Goal: Task Accomplishment & Management: Complete application form

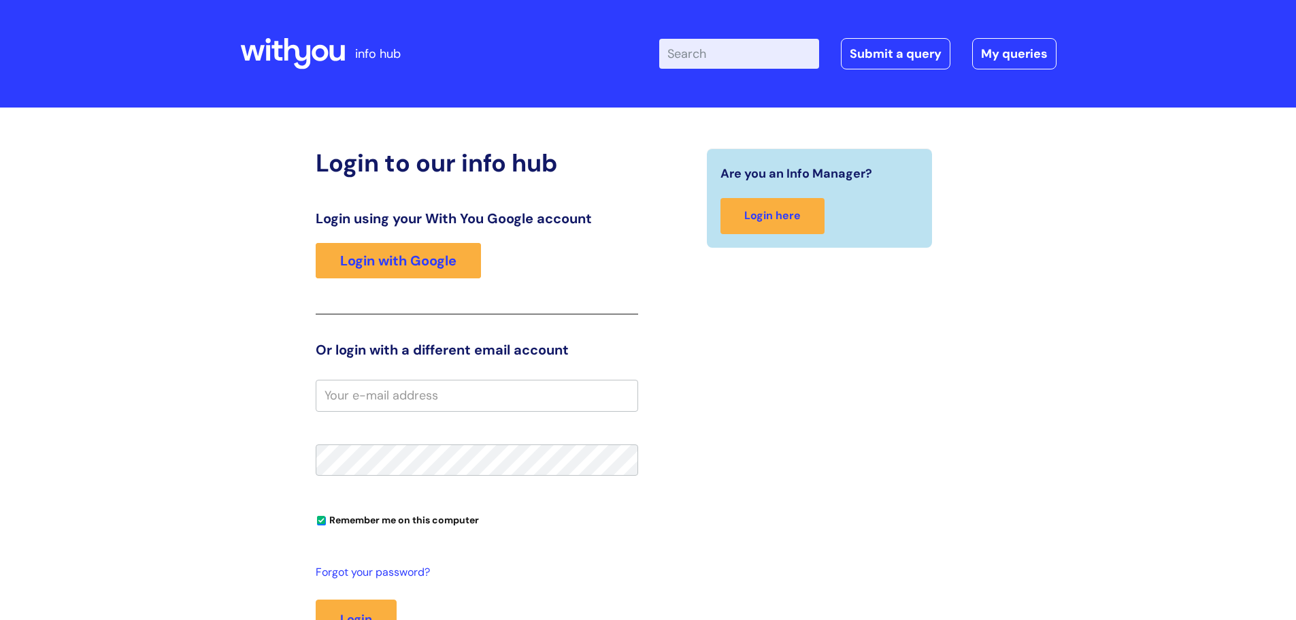
click at [418, 290] on div "Login using your With You Google account Login with Google" at bounding box center [477, 262] width 322 height 104
click at [418, 257] on link "Login with Google" at bounding box center [398, 260] width 165 height 35
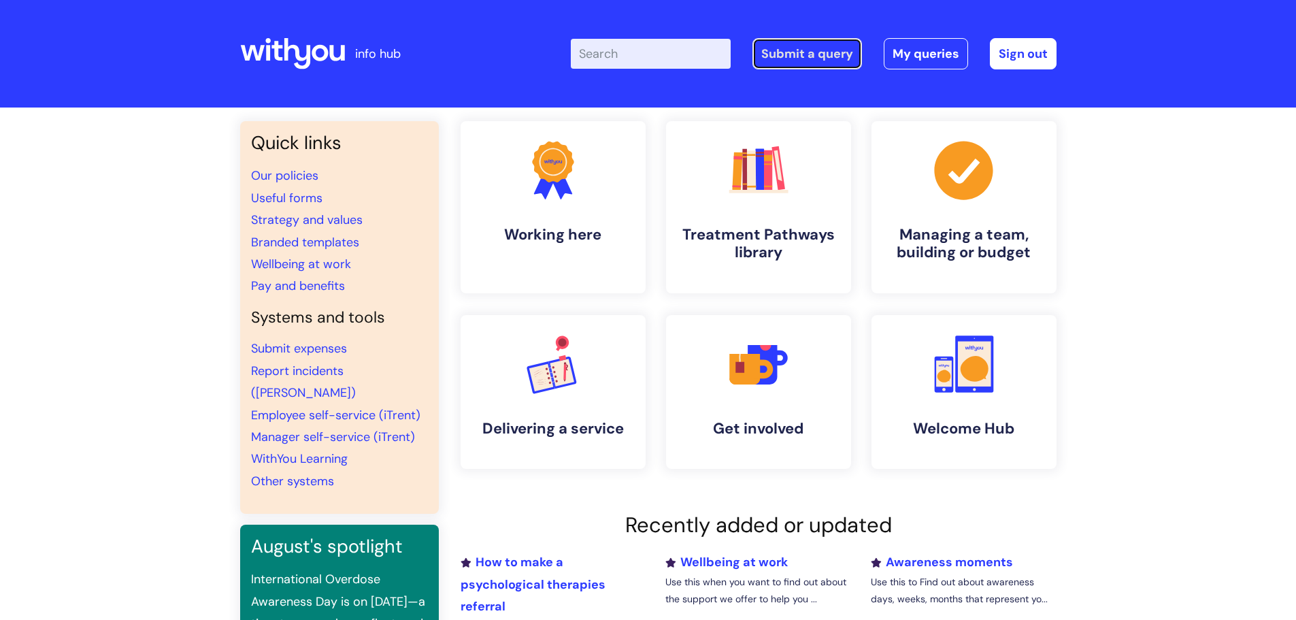
click at [785, 52] on link "Submit a query" at bounding box center [807, 53] width 110 height 31
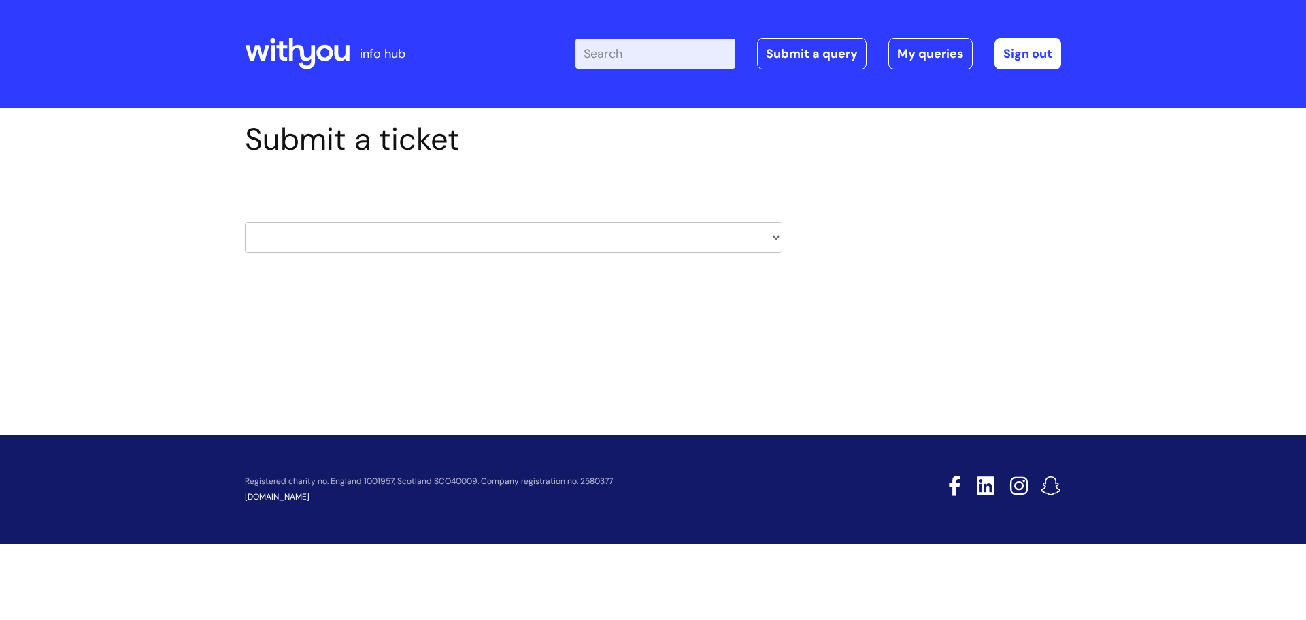
click at [440, 227] on select "HR / People IT and Support Clinical Drug Alerts Finance Accounts Data Support T…" at bounding box center [513, 237] width 537 height 31
select select "hr_/_people"
click at [245, 222] on select "HR / People IT and Support Clinical Drug Alerts Finance Accounts Data Support T…" at bounding box center [513, 237] width 537 height 31
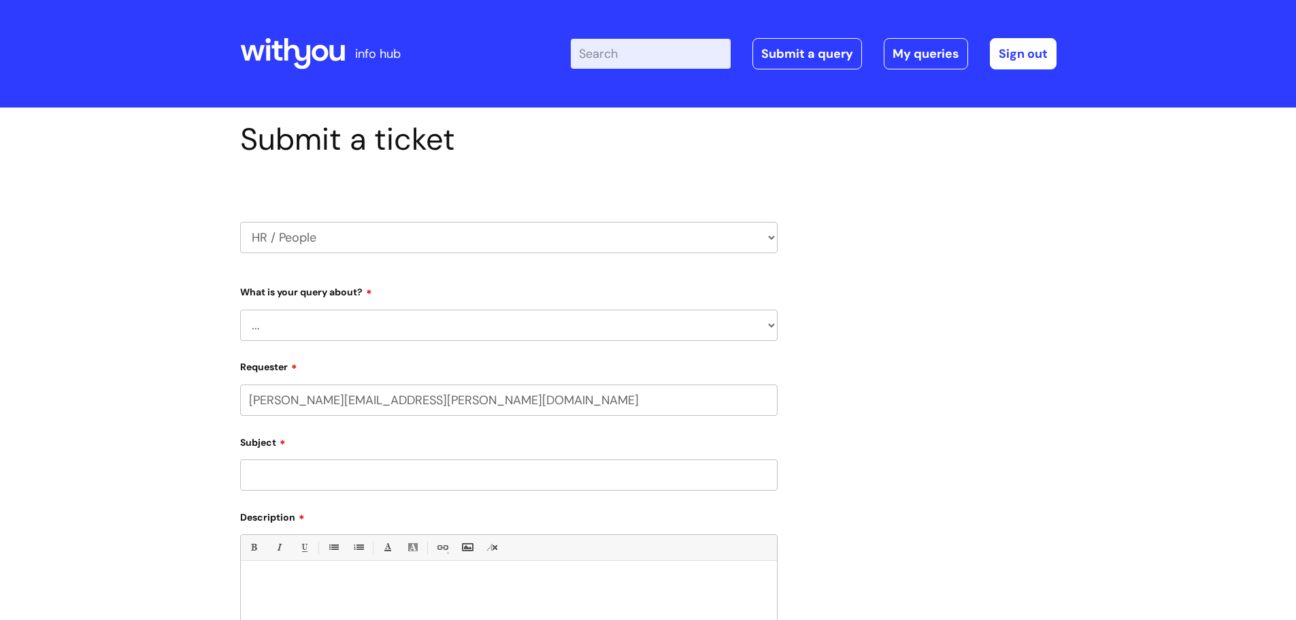
select select "80004157237"
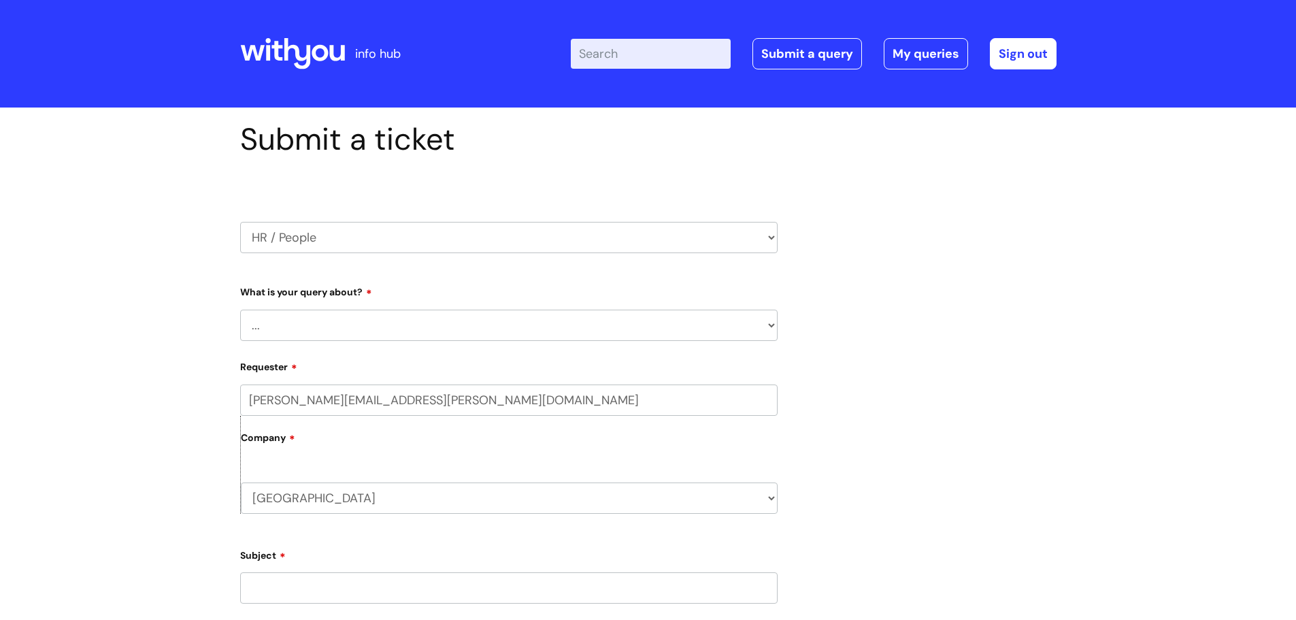
click at [359, 320] on select "... Absence Query Holiday Query Employee change request General HR Query iTrent…" at bounding box center [508, 325] width 537 height 31
select select "iTrent"
click at [240, 310] on select "... Absence Query Holiday Query Employee change request General HR Query iTrent…" at bounding box center [508, 325] width 537 height 31
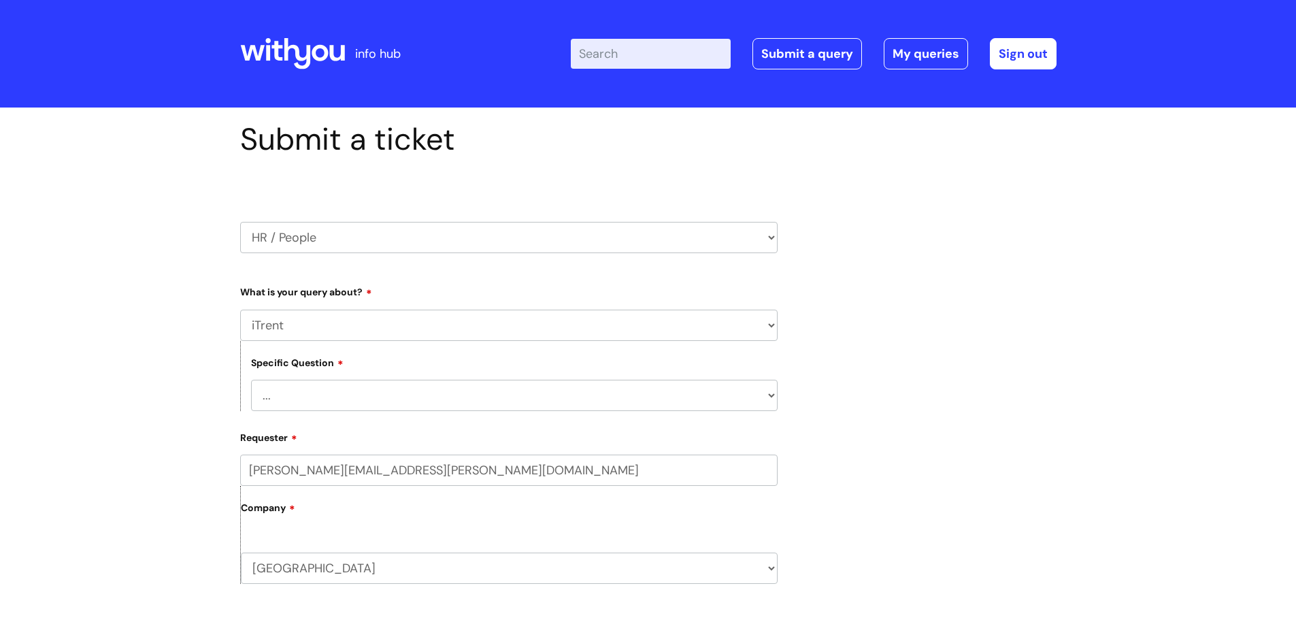
click at [325, 395] on select "... I can’t log in to iTrent I need to change someone’s line manager Issue with…" at bounding box center [514, 395] width 527 height 31
click at [879, 448] on div "Submit a ticket HR / People IT and Support Clinical Drug Alerts Finance Account…" at bounding box center [648, 548] width 837 height 854
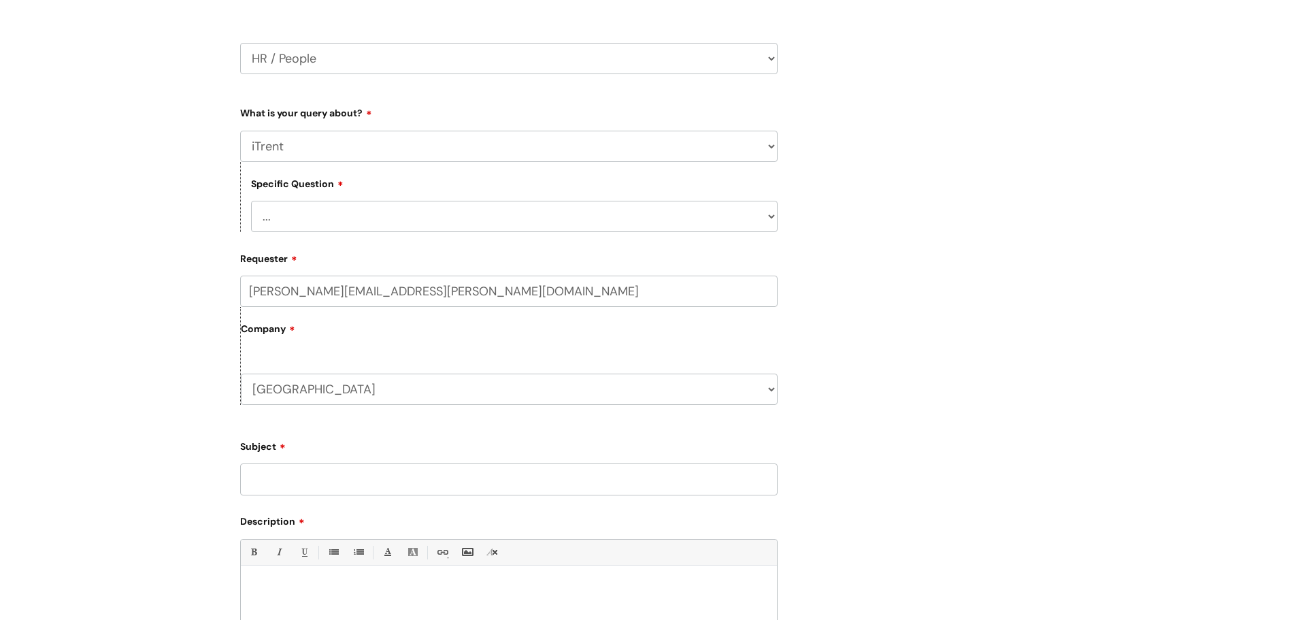
scroll to position [136, 0]
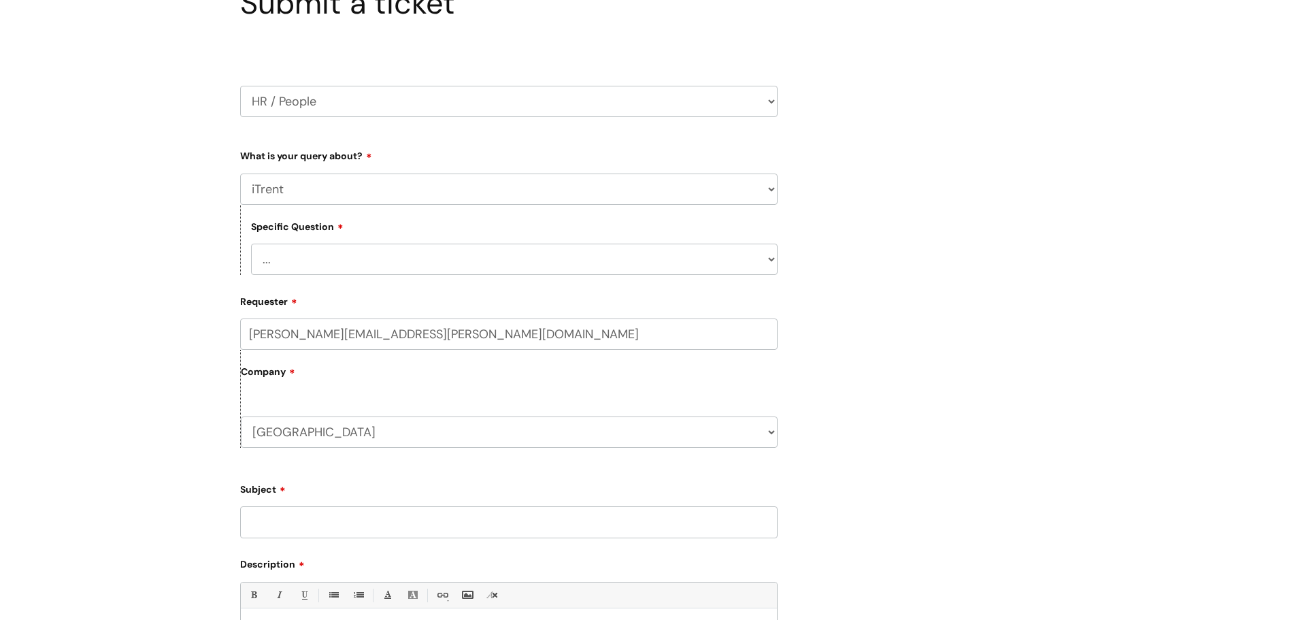
click at [341, 259] on select "... I can’t log in to iTrent I need to change someone’s line manager Issue with…" at bounding box center [514, 259] width 527 height 31
select select "Other iTrent query"
click at [251, 244] on select "... I can’t log in to iTrent I need to change someone’s line manager Issue with…" at bounding box center [514, 259] width 527 height 31
click at [358, 383] on label "Company" at bounding box center [509, 376] width 537 height 31
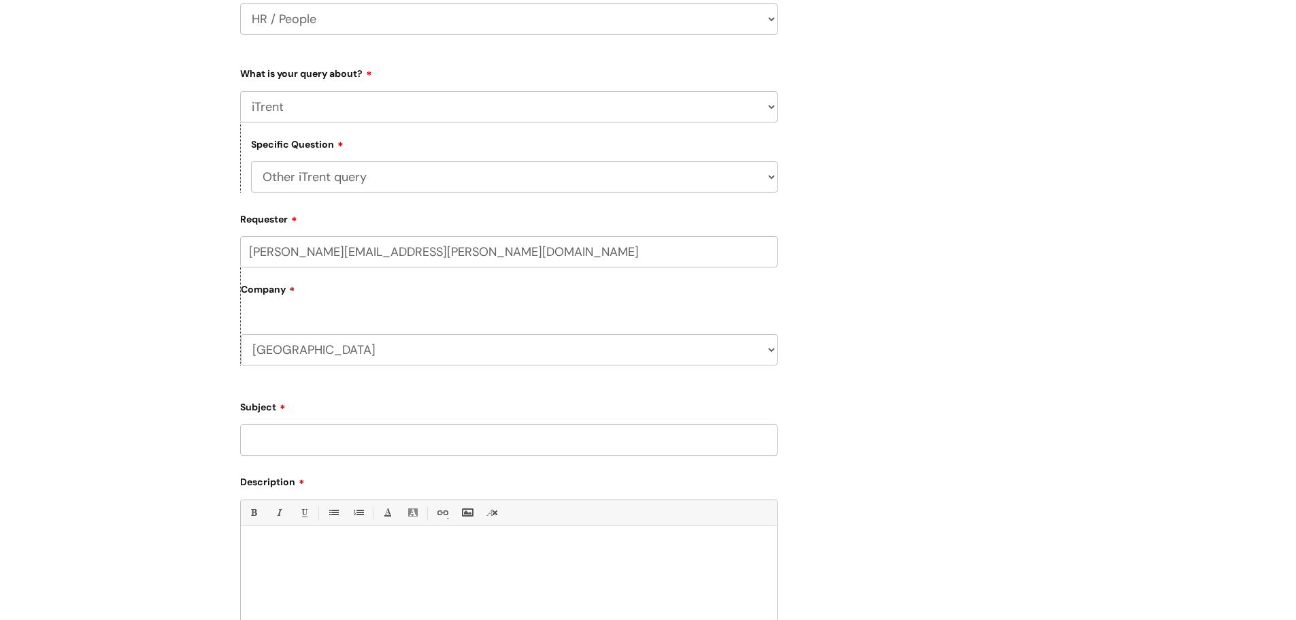
scroll to position [340, 0]
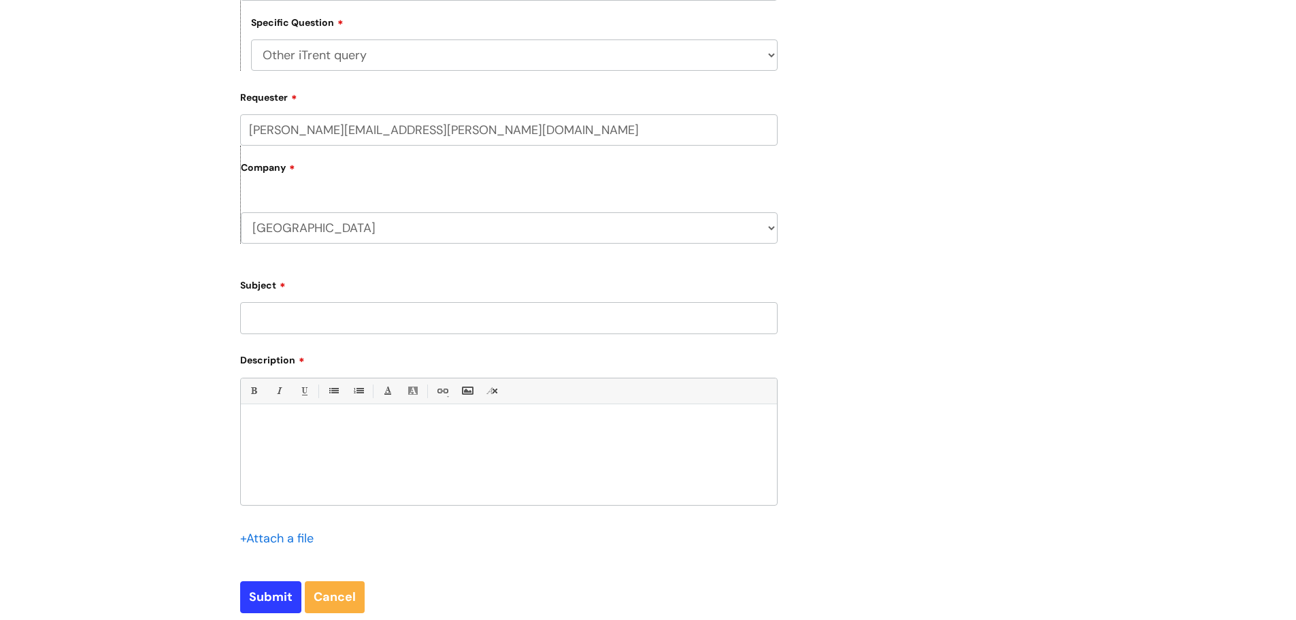
click at [330, 322] on input "Subject" at bounding box center [508, 317] width 537 height 31
type input "Setup iTrent account for new start"
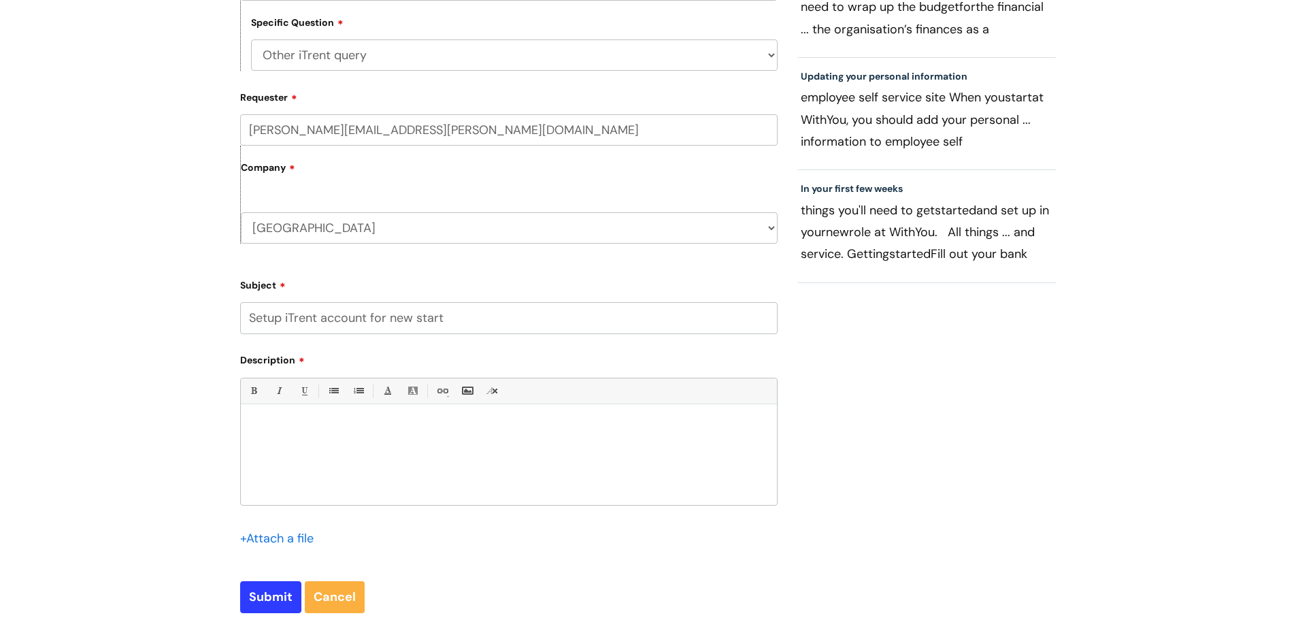
click at [365, 431] on p at bounding box center [509, 427] width 516 height 12
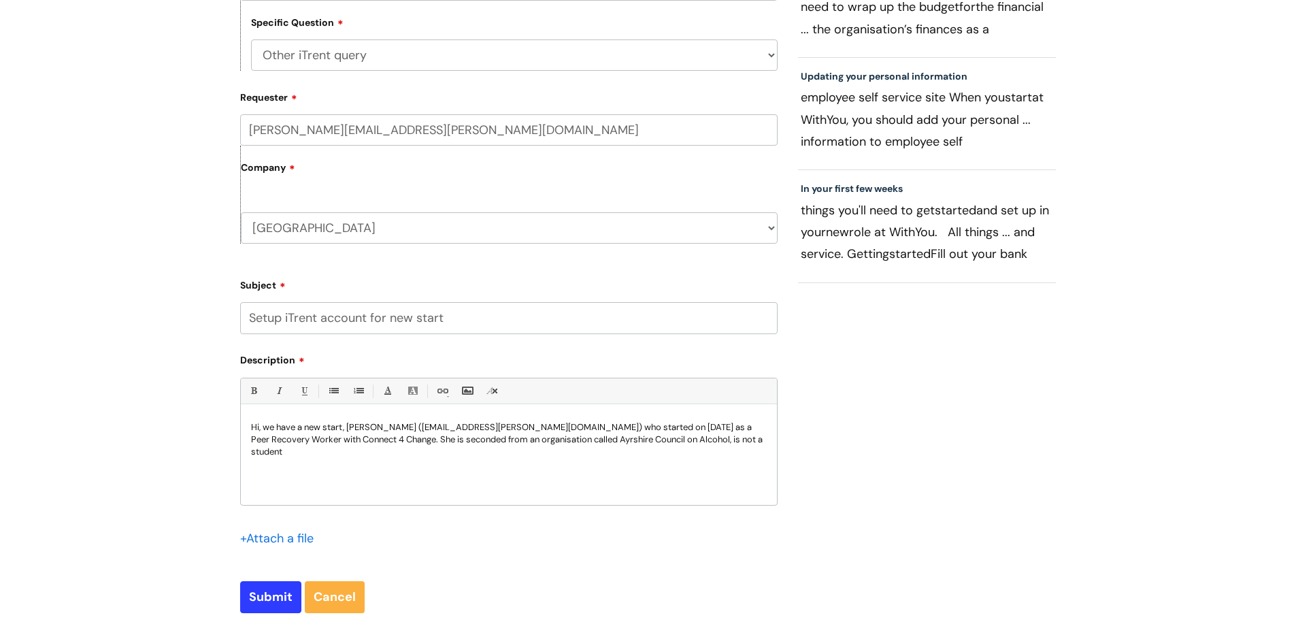
drag, startPoint x: 680, startPoint y: 441, endPoint x: 697, endPoint y: 436, distance: 17.7
click at [682, 441] on p "Hi, we have a new start, [PERSON_NAME] ([EMAIL_ADDRESS][PERSON_NAME][DOMAIN_NAM…" at bounding box center [509, 439] width 516 height 37
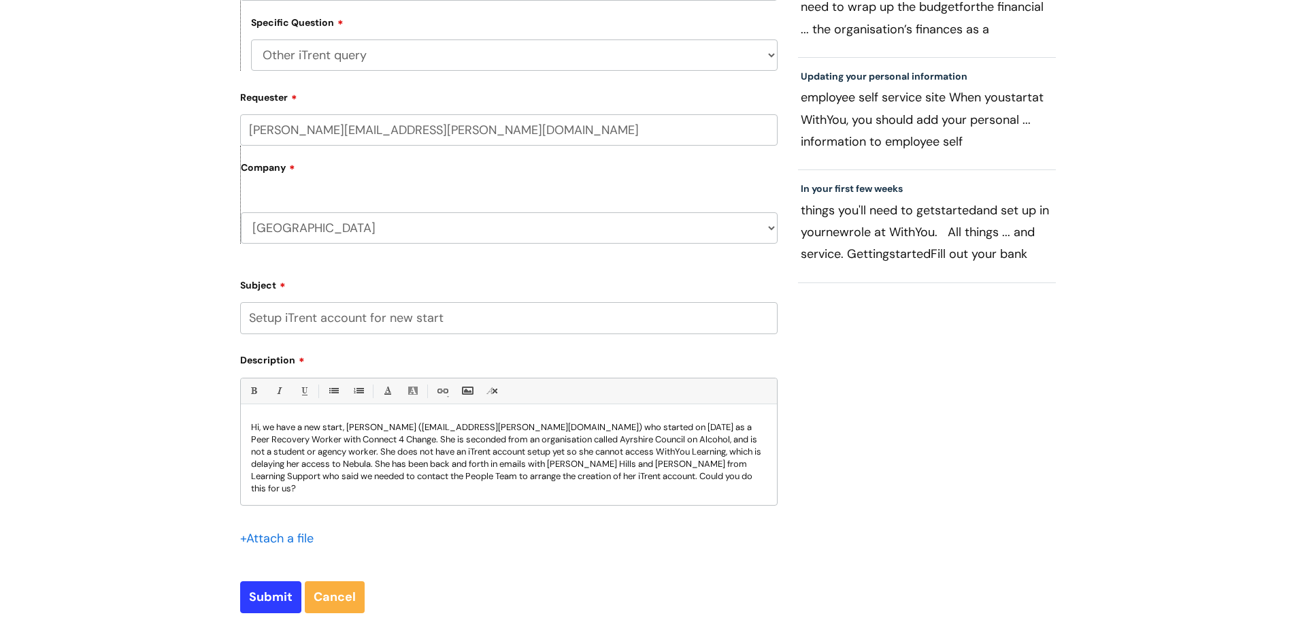
drag, startPoint x: 264, startPoint y: 427, endPoint x: 280, endPoint y: 420, distance: 17.1
click at [264, 427] on p "Hi, we have a new start, [PERSON_NAME] ([EMAIL_ADDRESS][PERSON_NAME][DOMAIN_NAM…" at bounding box center [509, 457] width 516 height 73
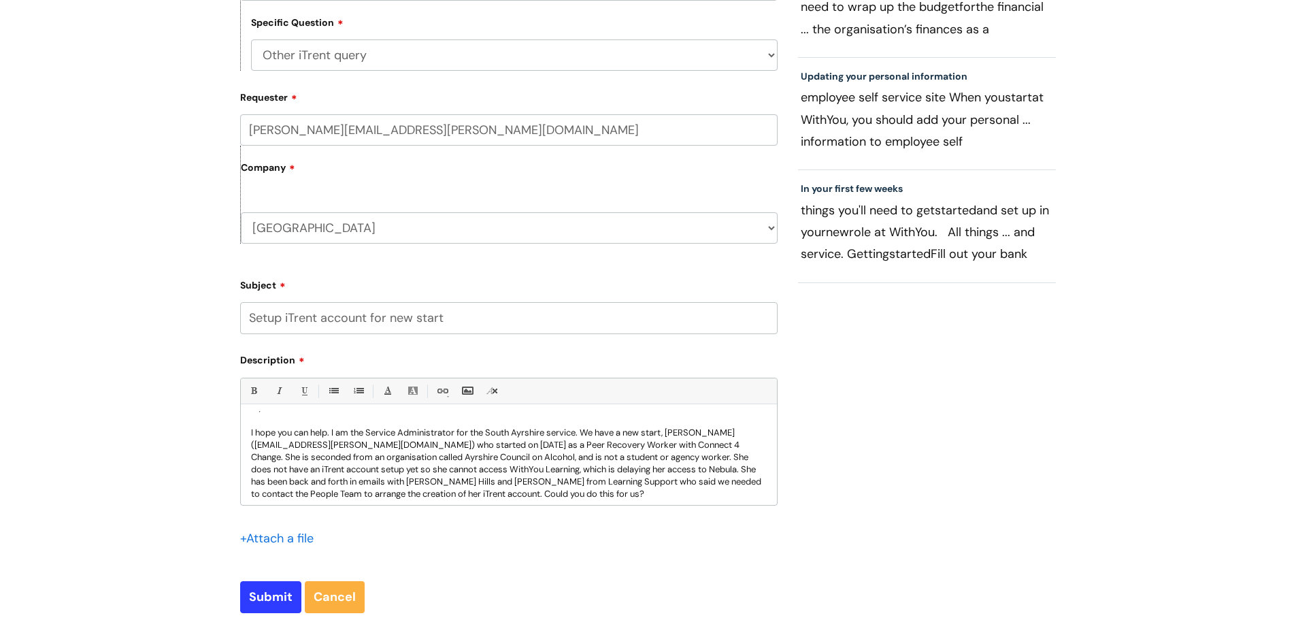
scroll to position [24, 0]
click at [714, 464] on p "I hope you can help. I am the Service Administrator for the South Ayrshire serv…" at bounding box center [509, 457] width 516 height 73
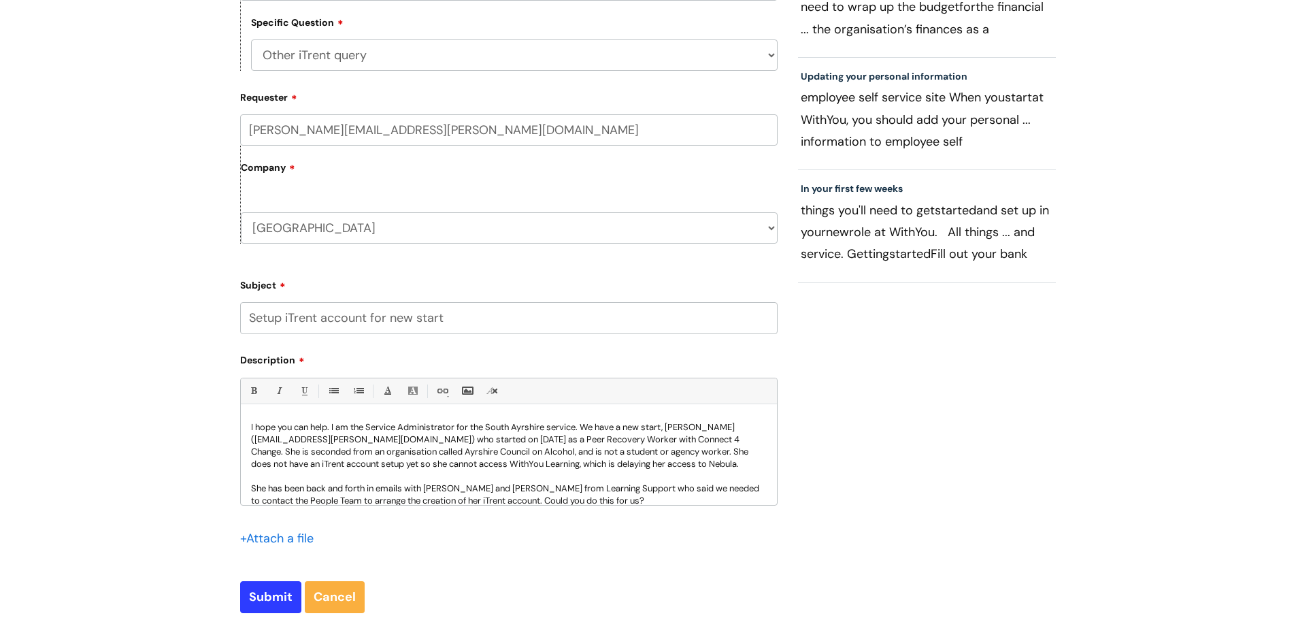
scroll to position [37, 0]
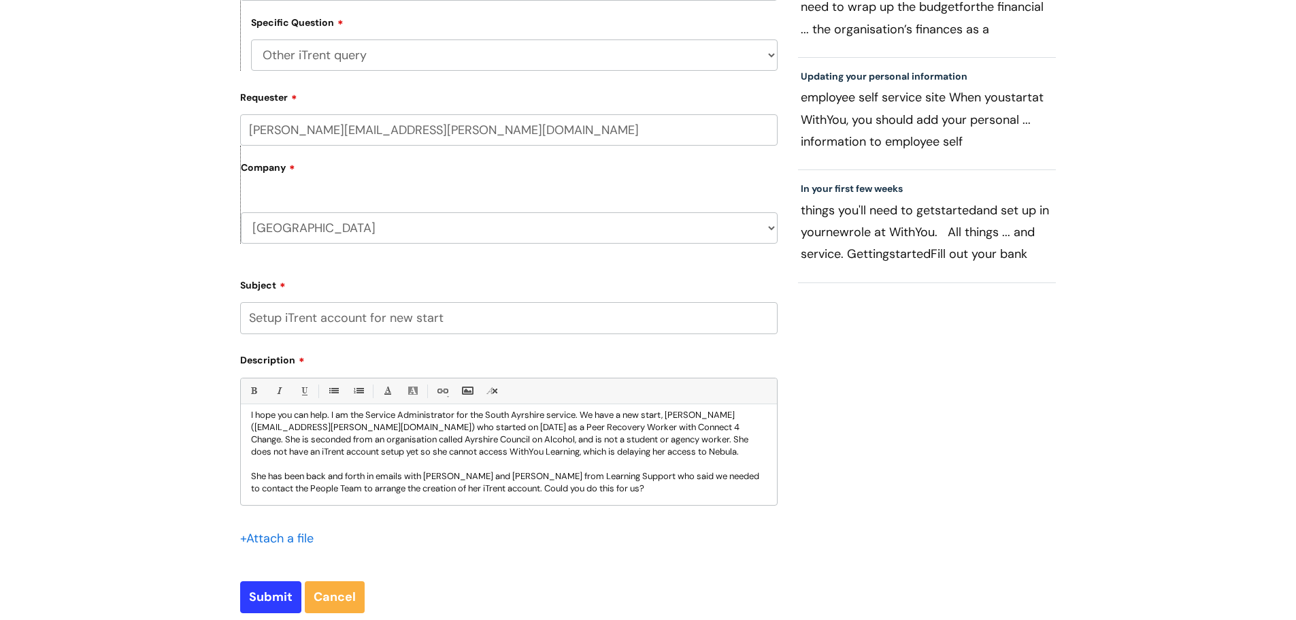
click at [476, 476] on p "She has been back and forth in emails with [PERSON_NAME] and [PERSON_NAME] from…" at bounding box center [509, 482] width 516 height 24
click at [614, 478] on p "She has been back and forth in emails with [PERSON_NAME] Hills, and [PERSON_NAM…" at bounding box center [509, 482] width 516 height 24
click at [621, 489] on p "She has been back and forth in emails with [PERSON_NAME] Hills, and [PERSON_NAM…" at bounding box center [509, 482] width 516 height 24
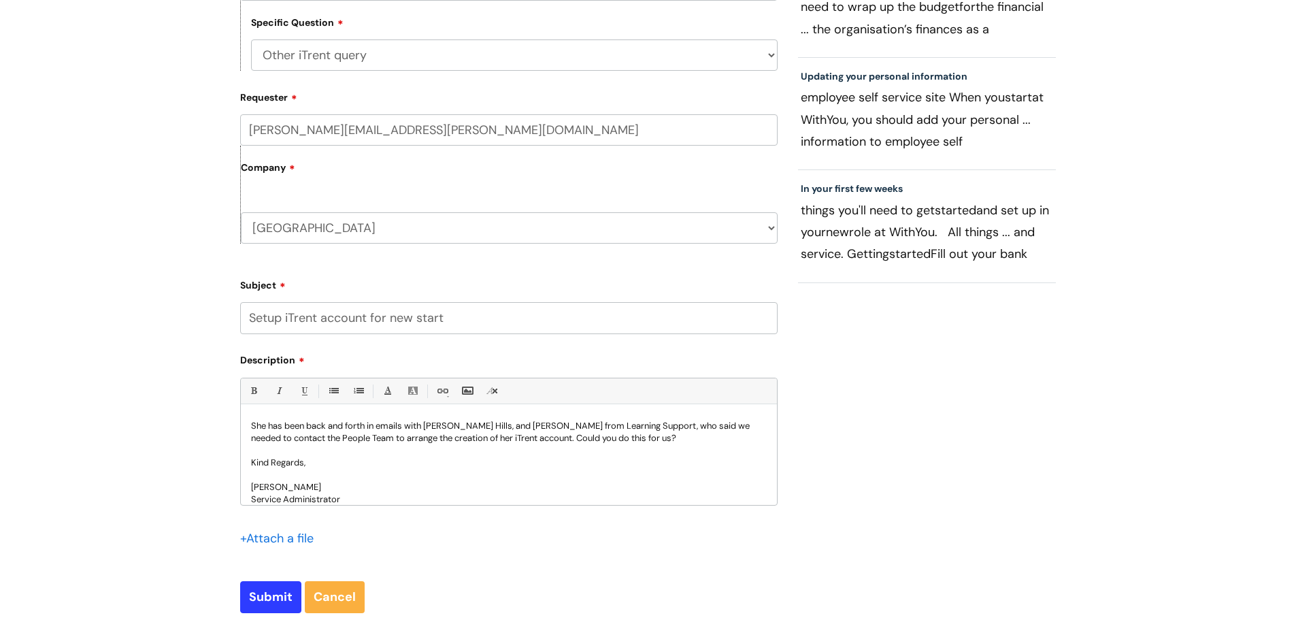
scroll to position [99, 0]
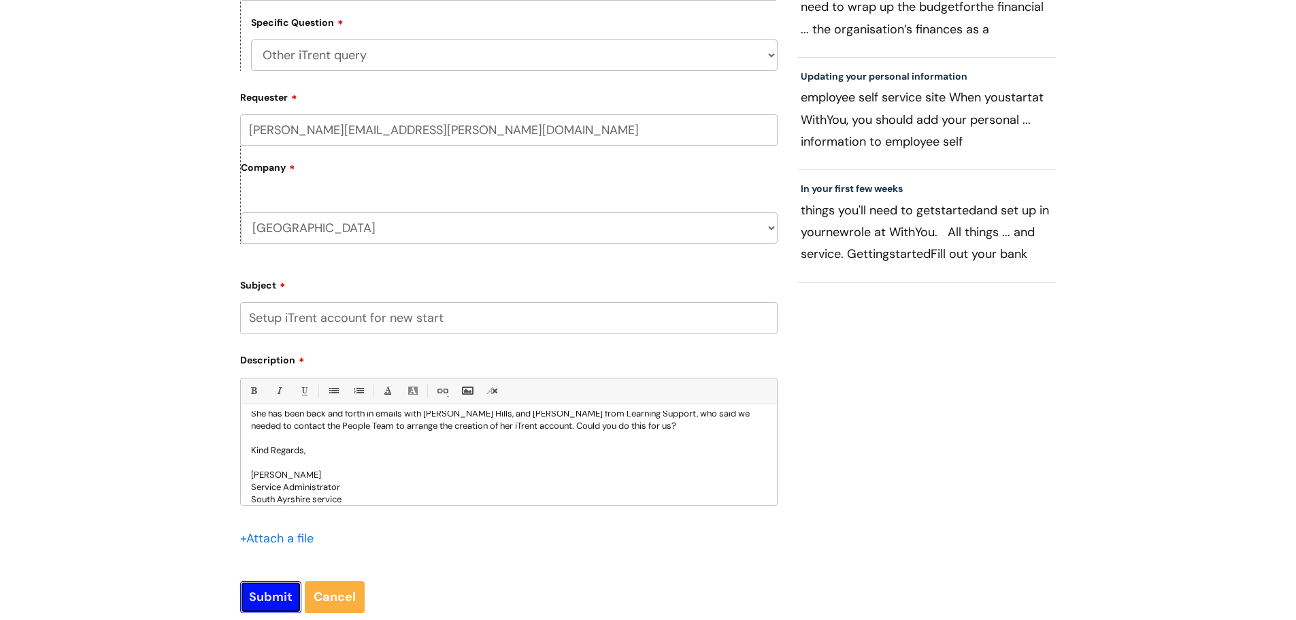
click at [273, 599] on input "Submit" at bounding box center [270, 596] width 61 height 31
type input "Please Wait..."
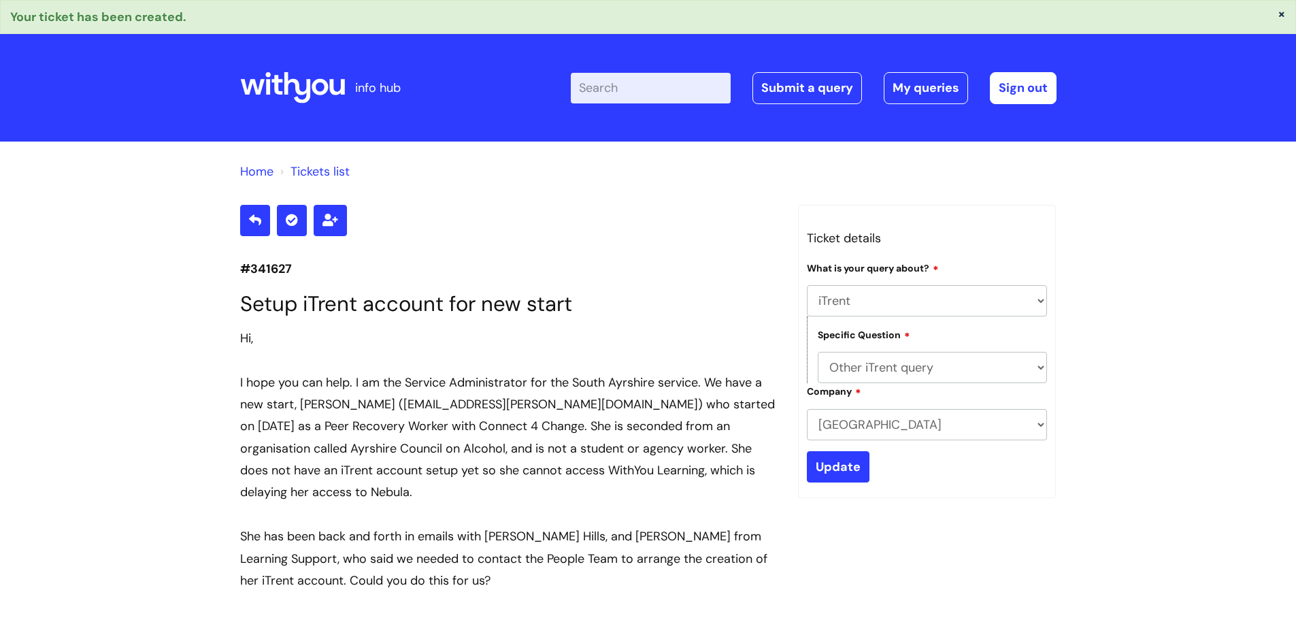
select select "iTrent"
select select "Other iTrent query"
